Goal: Use online tool/utility: Utilize a website feature to perform a specific function

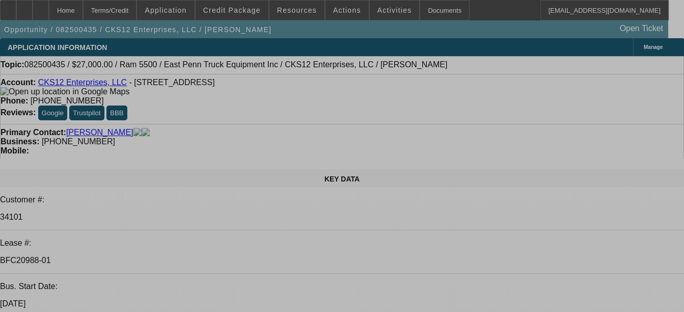
select select "0"
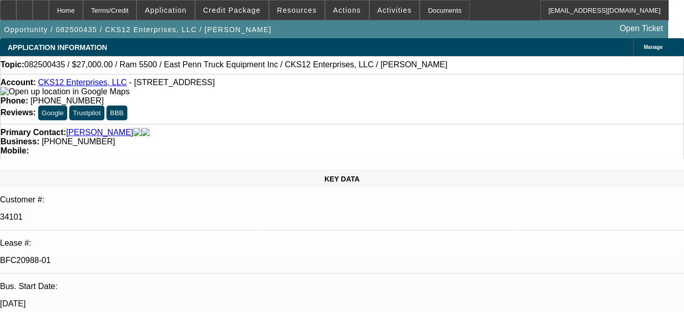
select select "2"
select select "0.1"
select select "0"
select select "2"
select select "0.1"
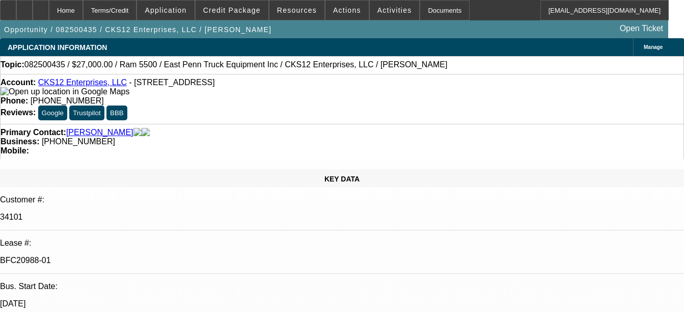
select select "0.15"
select select "0.1"
select select "0"
select select "2"
select select "0.1"
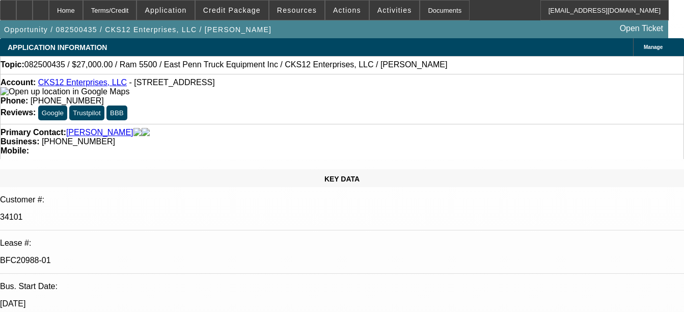
select select "2"
select select "4"
select select "2"
select select "4"
select select "2"
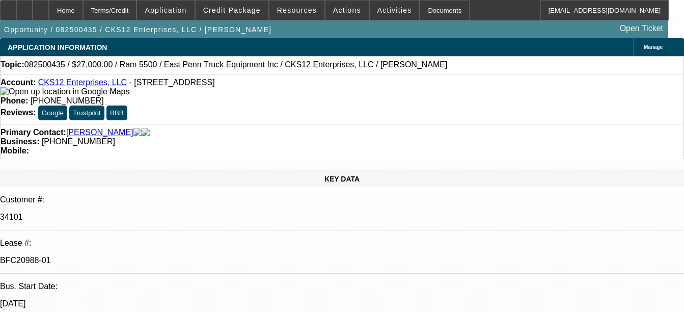
select select "4"
select select "2"
select select "4"
select select "1"
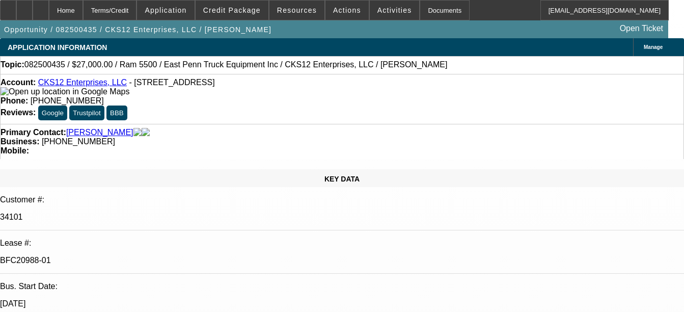
select select "1"
